Goal: Find specific page/section: Find specific page/section

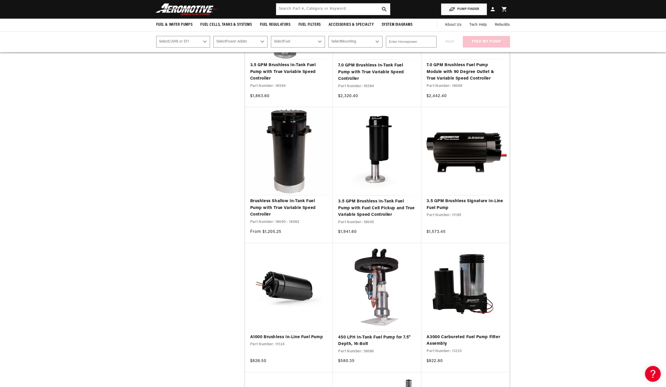
drag, startPoint x: 165, startPoint y: 210, endPoint x: 222, endPoint y: 142, distance: 89.1
click at [165, 210] on aside "Stock 1 selected Reset Stock In stock (88) In stock (88 products) Out of stock …" at bounding box center [200, 269] width 88 height 4034
click at [304, 9] on input "text" at bounding box center [333, 9] width 114 height 12
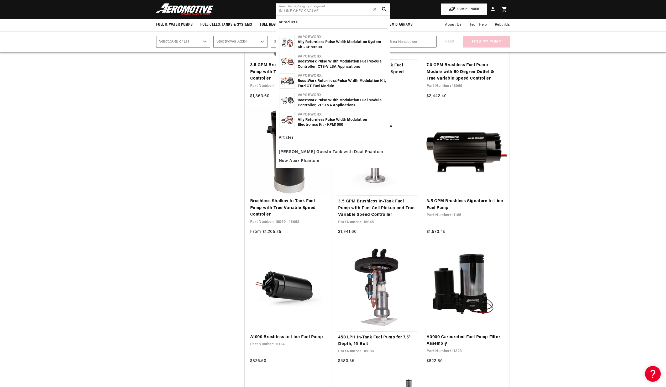
type input "IN LINE CHECK VALVE"
